Goal: Transaction & Acquisition: Purchase product/service

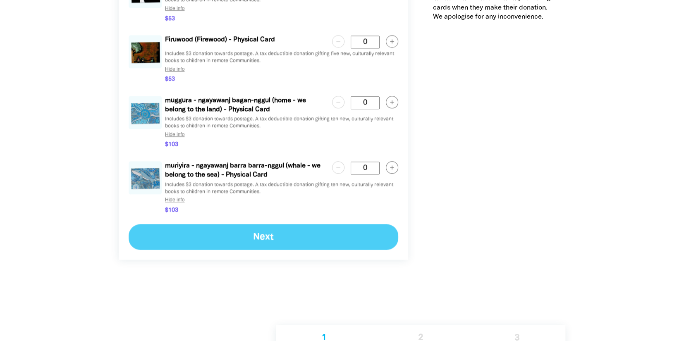
scroll to position [1310, 0]
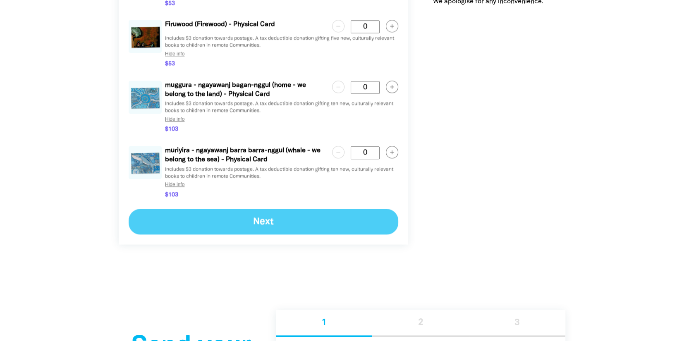
click at [283, 224] on div "Next" at bounding box center [264, 222] width 270 height 26
click at [420, 323] on div "1 2 3" at bounding box center [421, 323] width 290 height 26
click at [270, 225] on div "Next" at bounding box center [264, 222] width 270 height 26
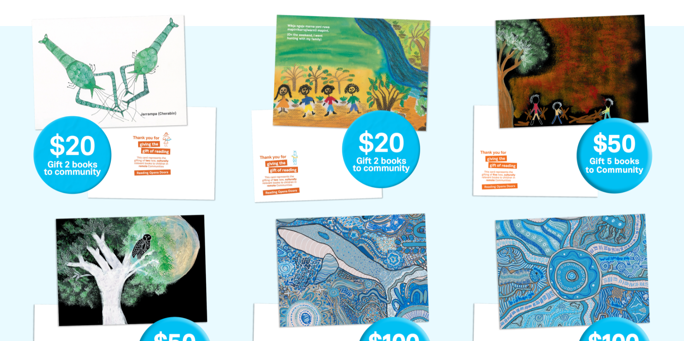
scroll to position [483, 0]
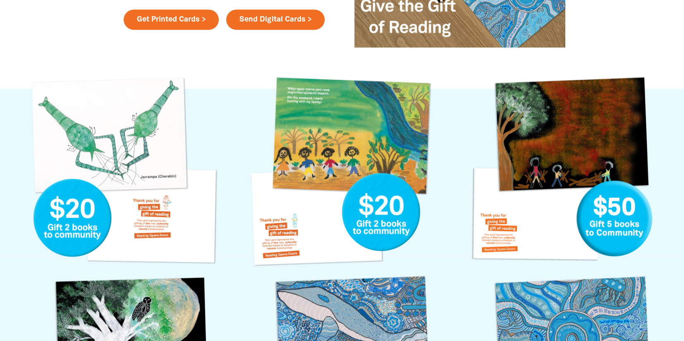
click at [371, 128] on link "Hunting with my Family Gift Card" at bounding box center [342, 171] width 195 height 195
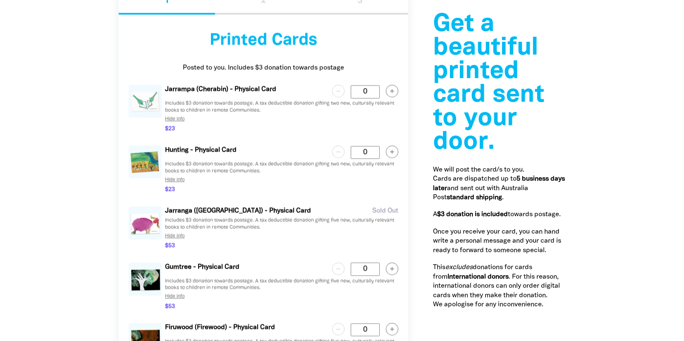
scroll to position [1020, 0]
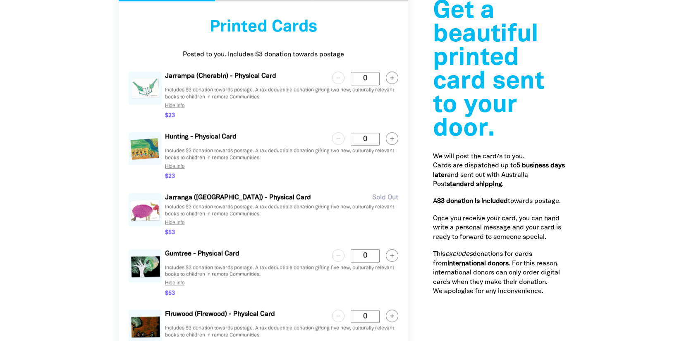
click at [391, 138] on icon "button" at bounding box center [392, 139] width 4 height 4
type Card "1"
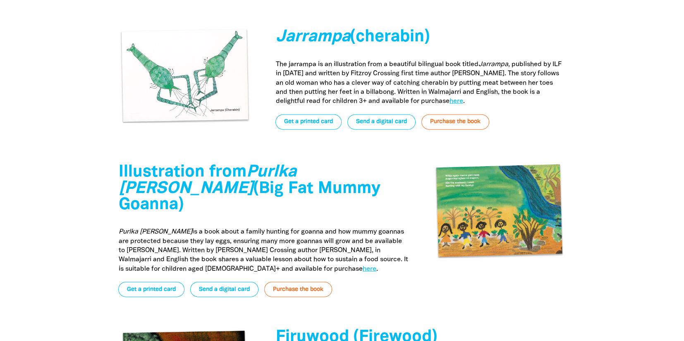
scroll to position [2345, 0]
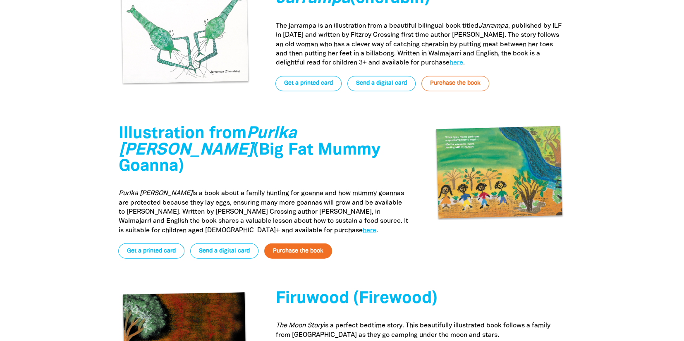
click at [303, 244] on link "Purchase the book" at bounding box center [298, 251] width 68 height 15
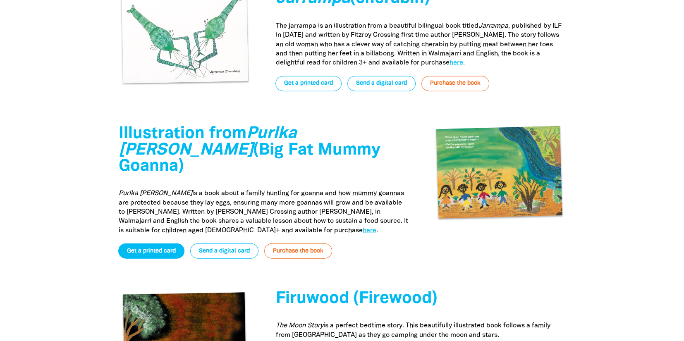
drag, startPoint x: 146, startPoint y: 237, endPoint x: 151, endPoint y: 236, distance: 5.4
click at [146, 244] on link "Get a printed card" at bounding box center [151, 251] width 66 height 15
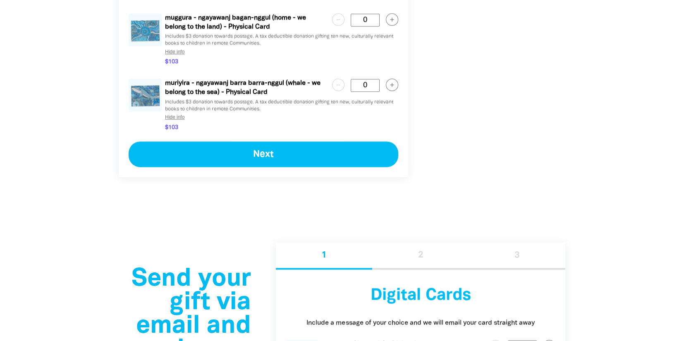
scroll to position [1408, 0]
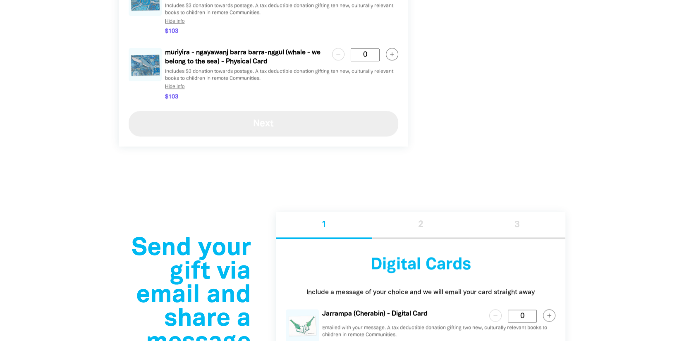
click at [320, 123] on button "Next" at bounding box center [264, 124] width 270 height 26
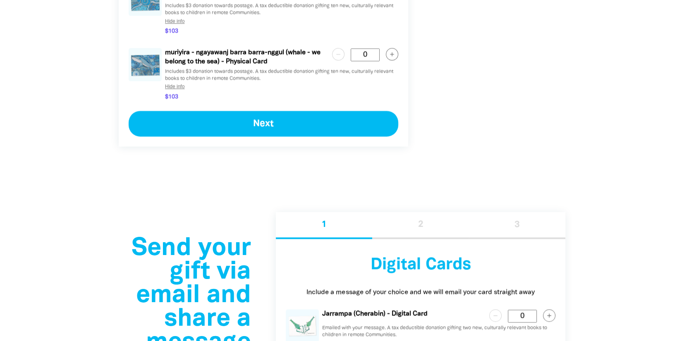
select select "FALSE"
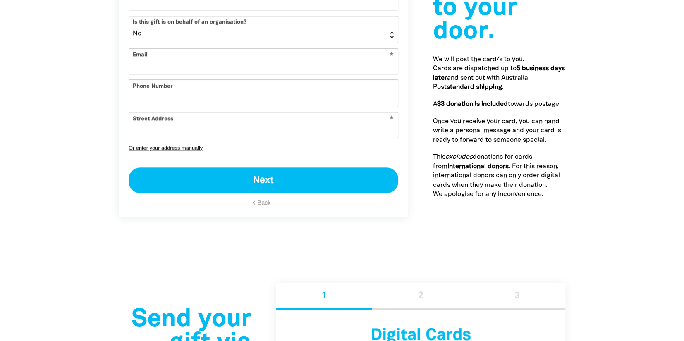
select select "AU"
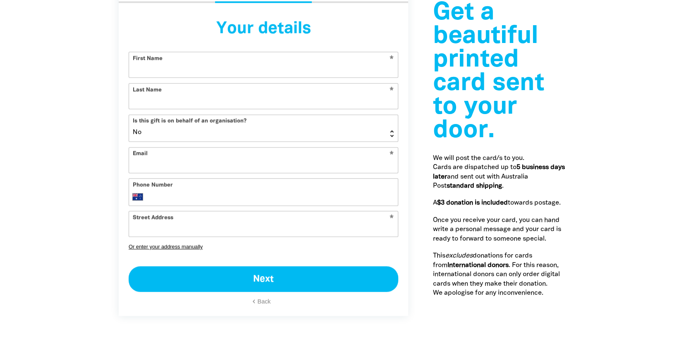
scroll to position [994, 0]
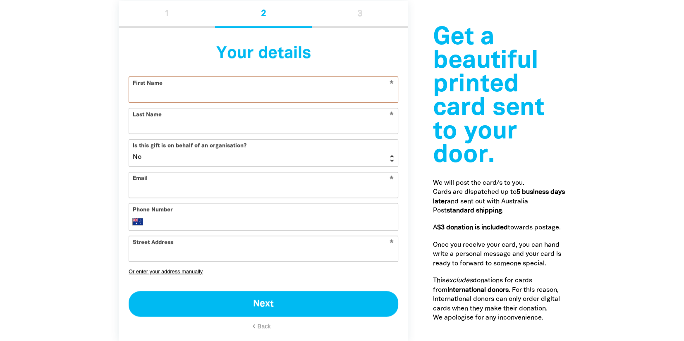
click at [252, 92] on input "First Name" at bounding box center [263, 89] width 269 height 25
type input "[PERSON_NAME]"
click at [141, 127] on input "Last Name" at bounding box center [263, 120] width 269 height 25
type input "[PERSON_NAME]"
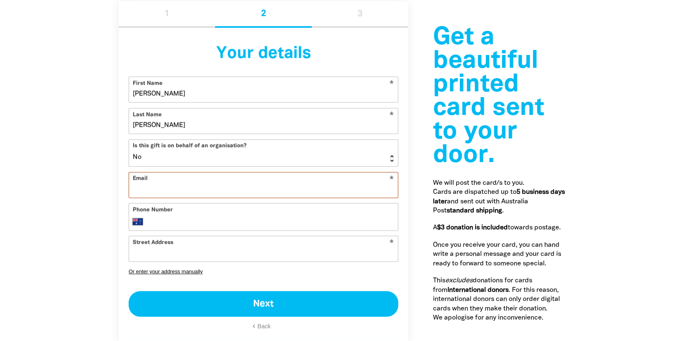
click at [192, 187] on input "Email" at bounding box center [263, 185] width 269 height 25
click at [276, 188] on input "Email" at bounding box center [263, 185] width 269 height 25
click at [288, 191] on input "Email" at bounding box center [263, 185] width 269 height 25
type input "[EMAIL_ADDRESS][DOMAIN_NAME]"
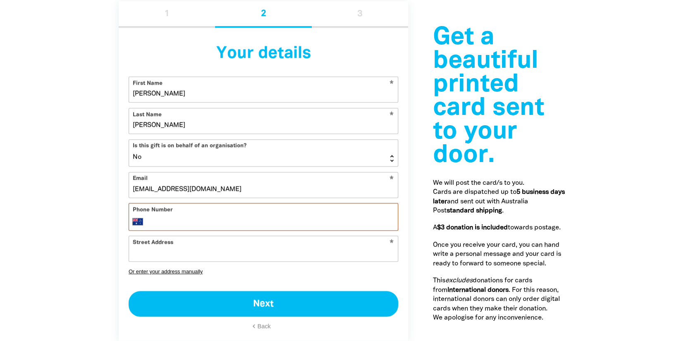
type input "[PHONE_NUMBER]"
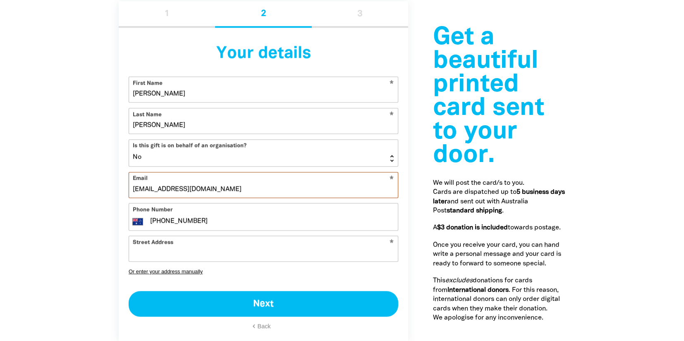
drag, startPoint x: 230, startPoint y: 191, endPoint x: 93, endPoint y: 183, distance: 136.8
click at [93, 183] on section "Get a beautiful printed card sent to your door.﻿ We will post the card/s to you…" at bounding box center [342, 166] width 684 height 447
click at [256, 187] on input "Kare" at bounding box center [263, 185] width 269 height 25
click at [253, 187] on input "Kare" at bounding box center [263, 185] width 269 height 25
drag, startPoint x: 253, startPoint y: 187, endPoint x: 94, endPoint y: 179, distance: 158.7
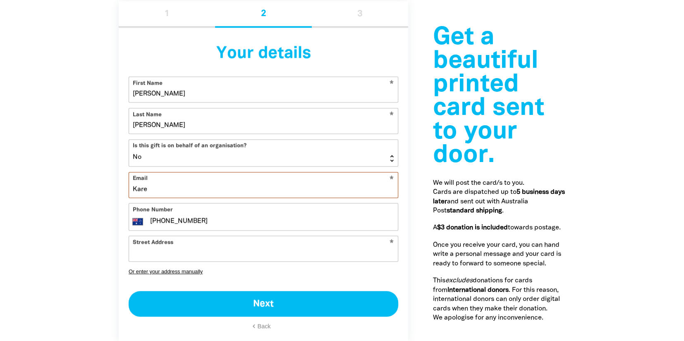
click at [94, 179] on div "Get a beautiful printed card sent to your door.﻿ We will post the card/s to you…" at bounding box center [342, 166] width 497 height 447
type input "k"
type input "khernandezotti"
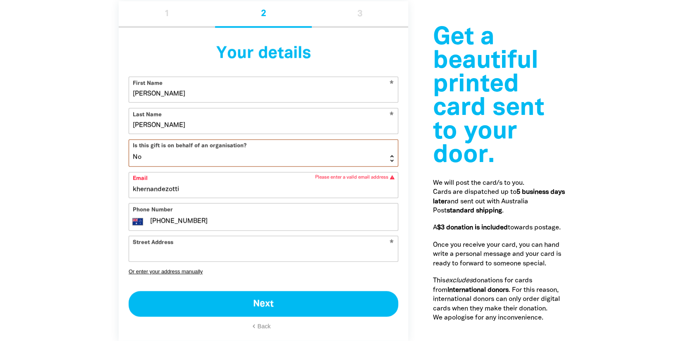
click at [233, 150] on select "Yes No" at bounding box center [263, 153] width 269 height 26
click at [129, 140] on select "Yes No" at bounding box center [263, 153] width 269 height 26
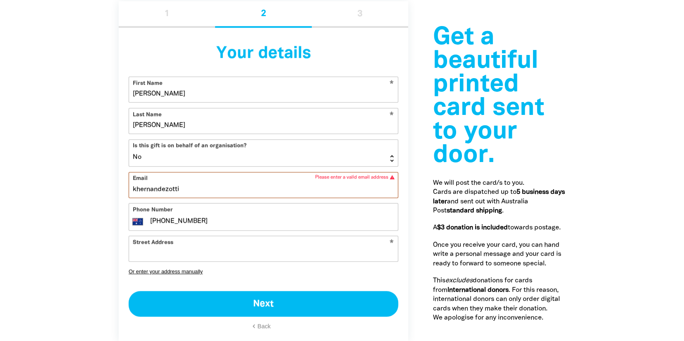
drag, startPoint x: 198, startPoint y: 187, endPoint x: 105, endPoint y: 144, distance: 102.6
click at [105, 144] on div "Get a beautiful printed card sent to your door.﻿ We will post the card/s to you…" at bounding box center [342, 166] width 497 height 447
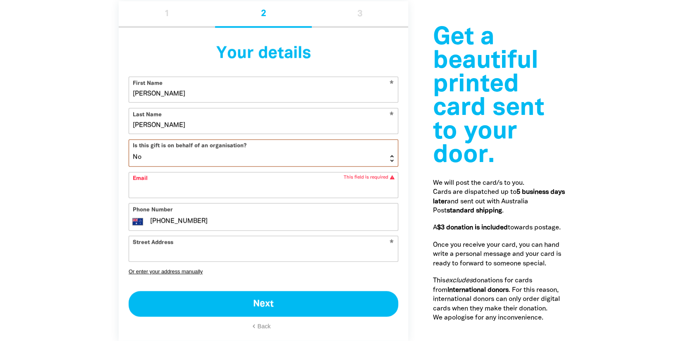
click at [188, 158] on select "Yes No" at bounding box center [263, 153] width 269 height 26
click at [129, 140] on select "Yes No" at bounding box center [263, 153] width 269 height 26
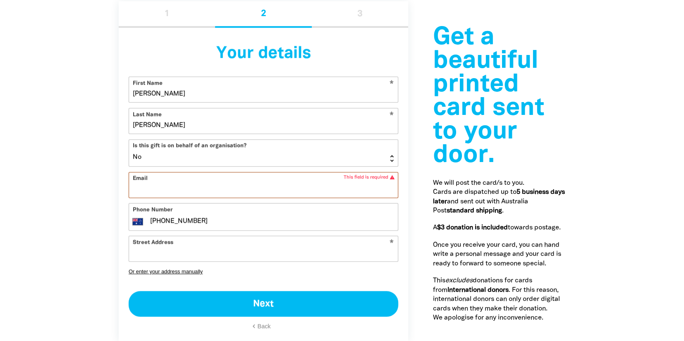
click at [183, 186] on input "Email" at bounding box center [263, 185] width 269 height 25
type input "[EMAIL_ADDRESS][DOMAIN_NAME]"
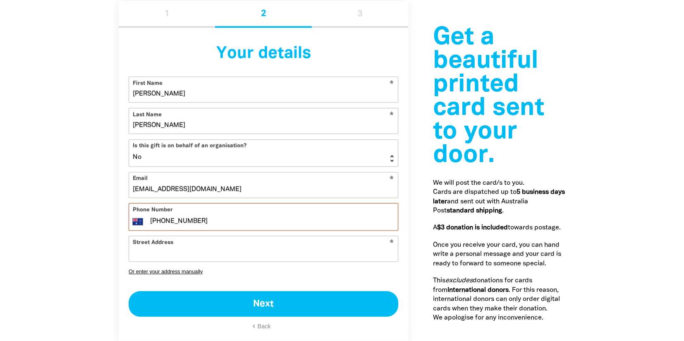
click at [209, 222] on input "[PHONE_NUMBER]" at bounding box center [271, 221] width 245 height 10
drag, startPoint x: 164, startPoint y: 220, endPoint x: 134, endPoint y: 214, distance: 30.7
click at [134, 214] on div "Phone Number International [GEOGRAPHIC_DATA] [GEOGRAPHIC_DATA] [GEOGRAPHIC_DATA…" at bounding box center [264, 216] width 270 height 27
click at [187, 220] on input "4207388" at bounding box center [271, 221] width 245 height 10
type input "420738801"
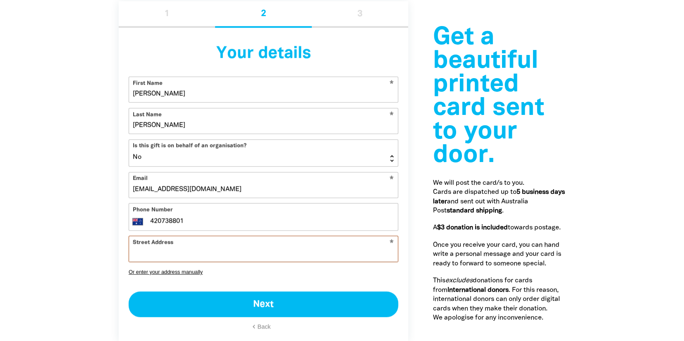
click at [131, 248] on input "Street Address" at bounding box center [263, 248] width 269 height 25
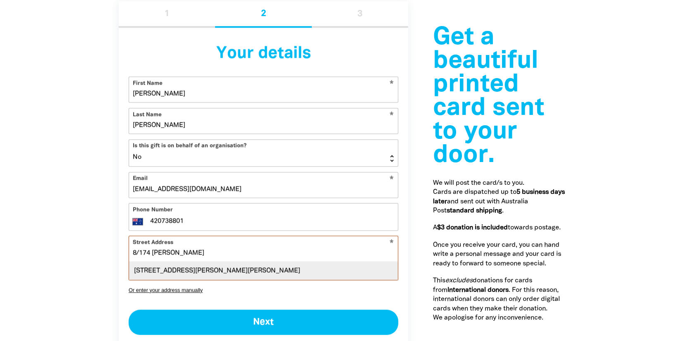
click at [214, 268] on div "[STREET_ADDRESS][PERSON_NAME][PERSON_NAME]" at bounding box center [263, 271] width 269 height 18
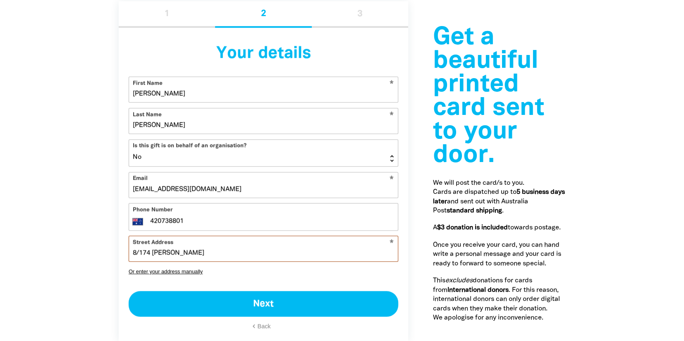
type input "[STREET_ADDRESS][PERSON_NAME][PERSON_NAME]"
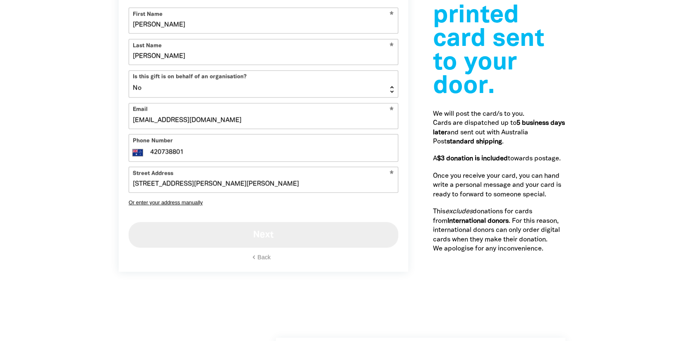
click at [301, 229] on button "Next" at bounding box center [264, 235] width 270 height 26
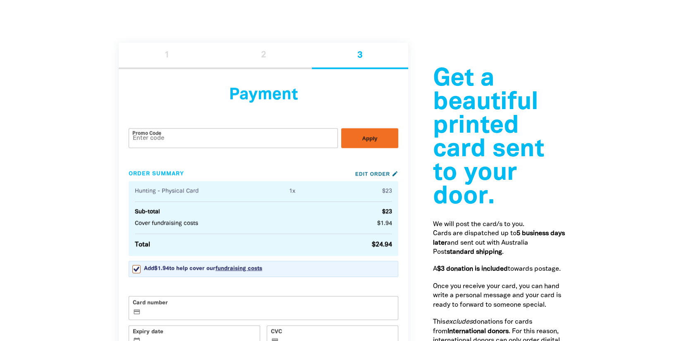
scroll to position [1021, 0]
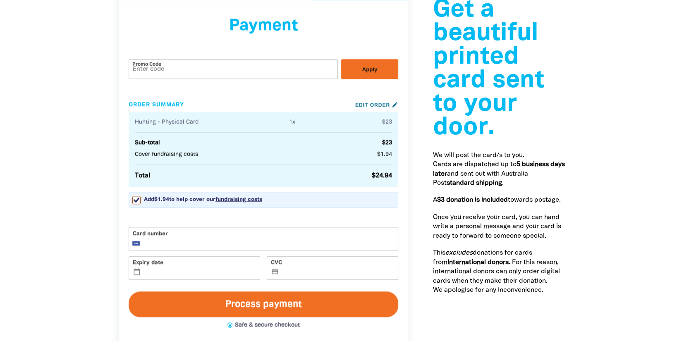
click at [322, 304] on button "Process payment" at bounding box center [264, 305] width 270 height 26
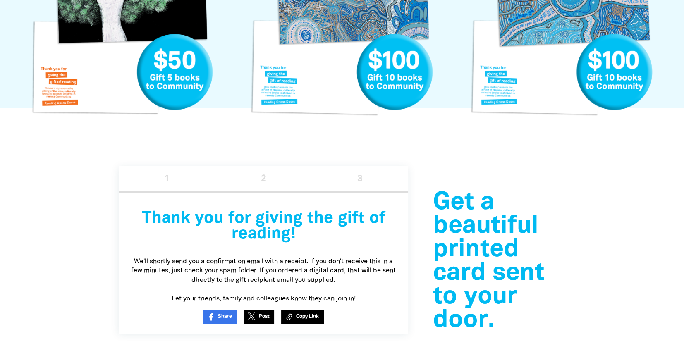
scroll to position [701, 0]
